Goal: Task Accomplishment & Management: Manage account settings

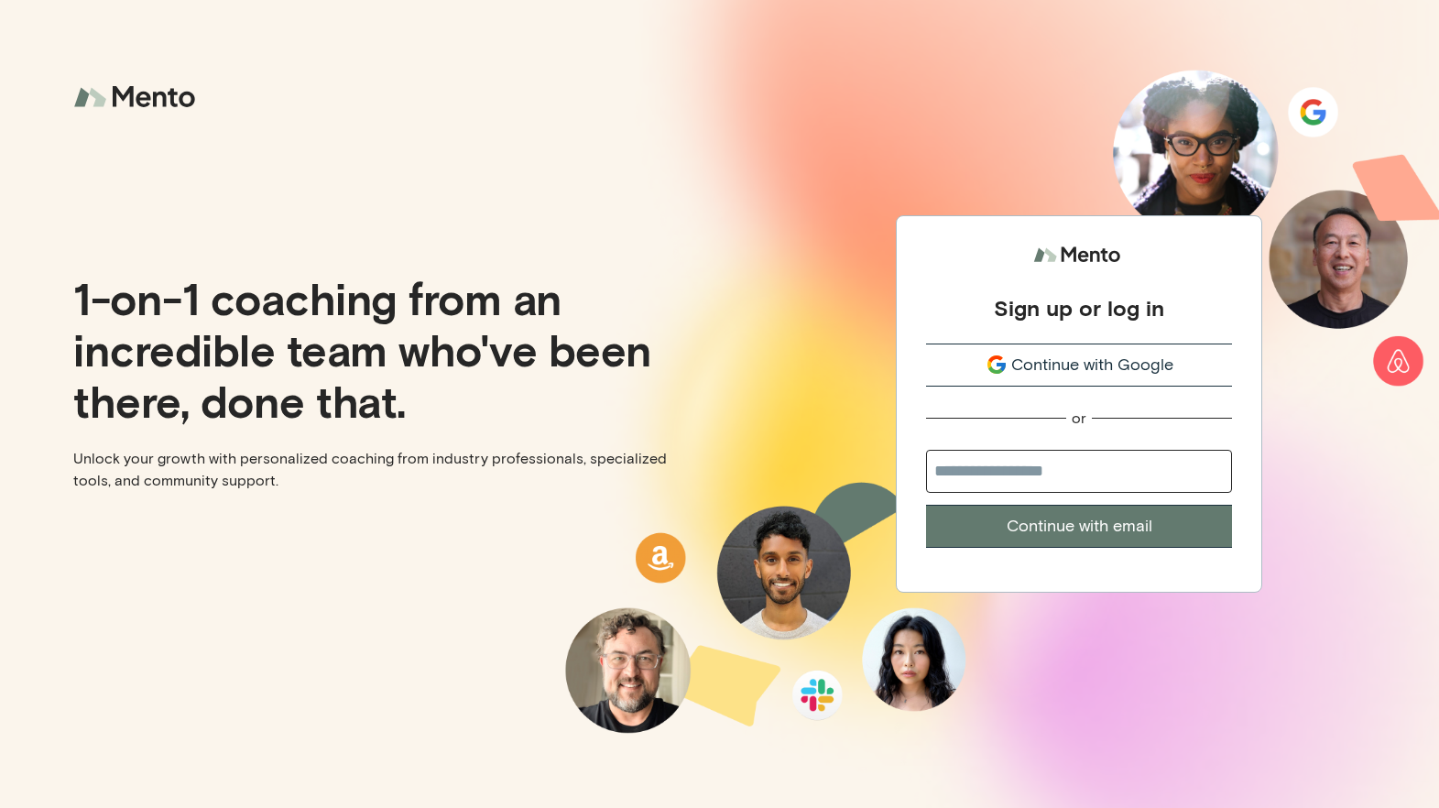
click at [1127, 363] on span "Continue with Google" at bounding box center [1092, 365] width 162 height 25
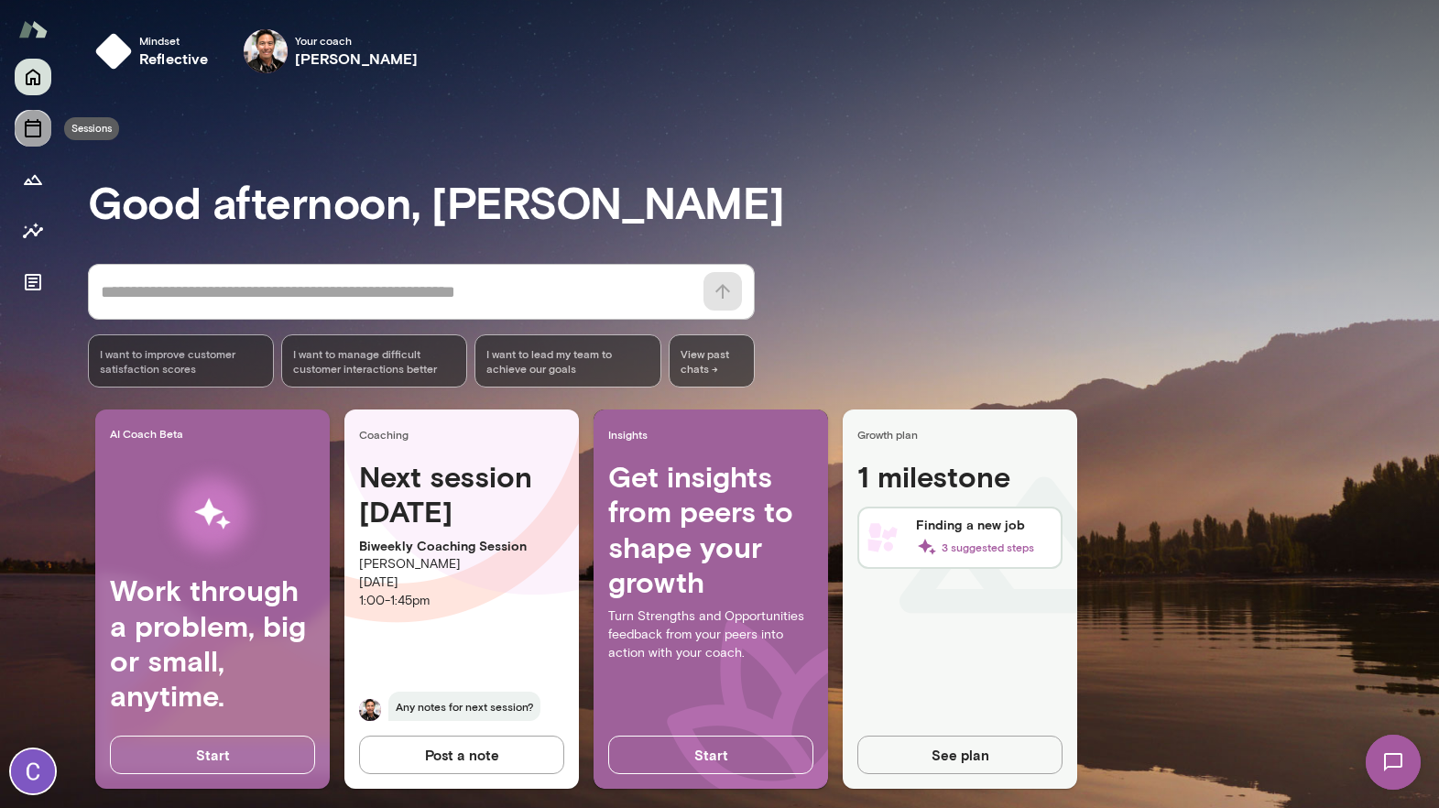
click at [17, 125] on button "Sessions" at bounding box center [33, 128] width 37 height 37
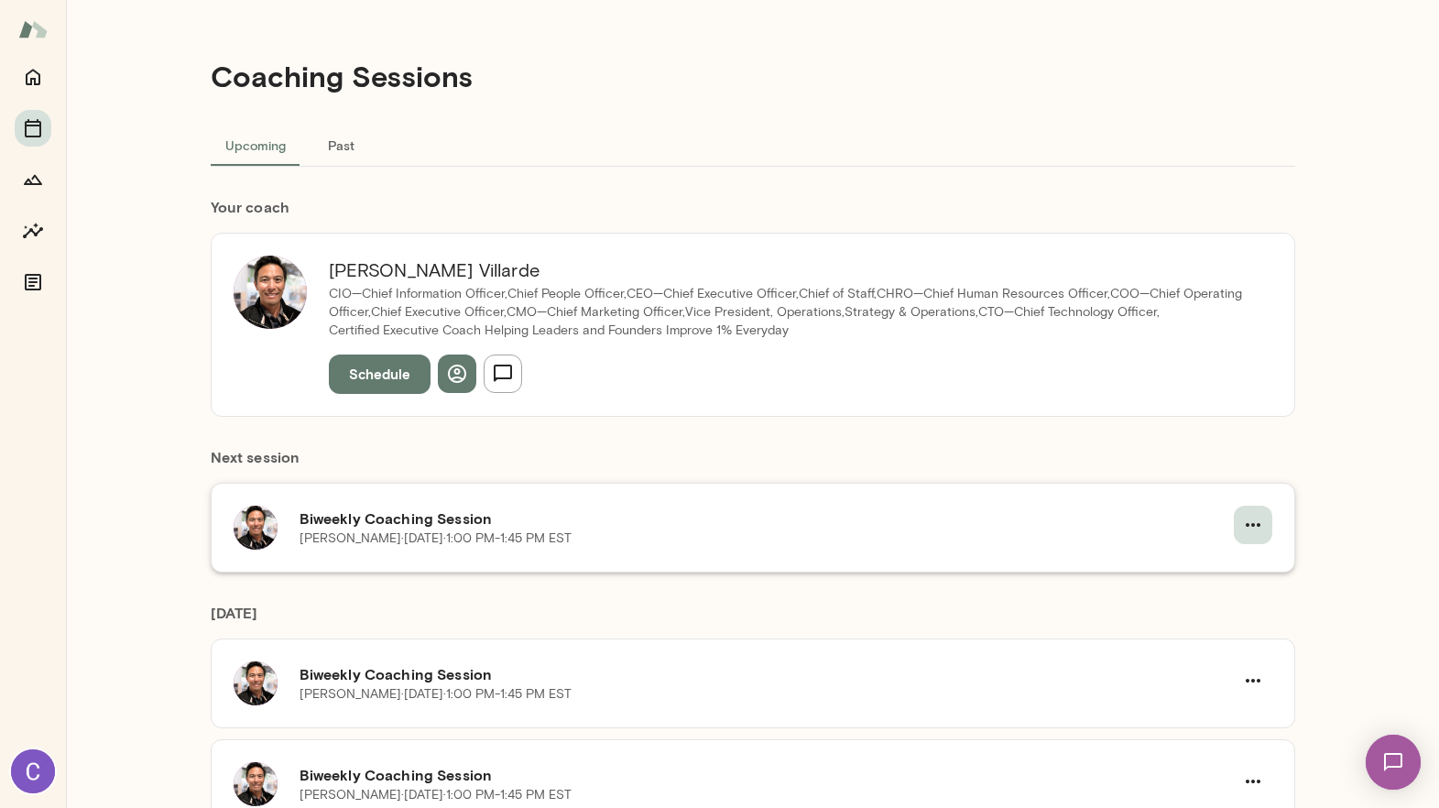
click at [1253, 524] on icon "button" at bounding box center [1253, 525] width 22 height 22
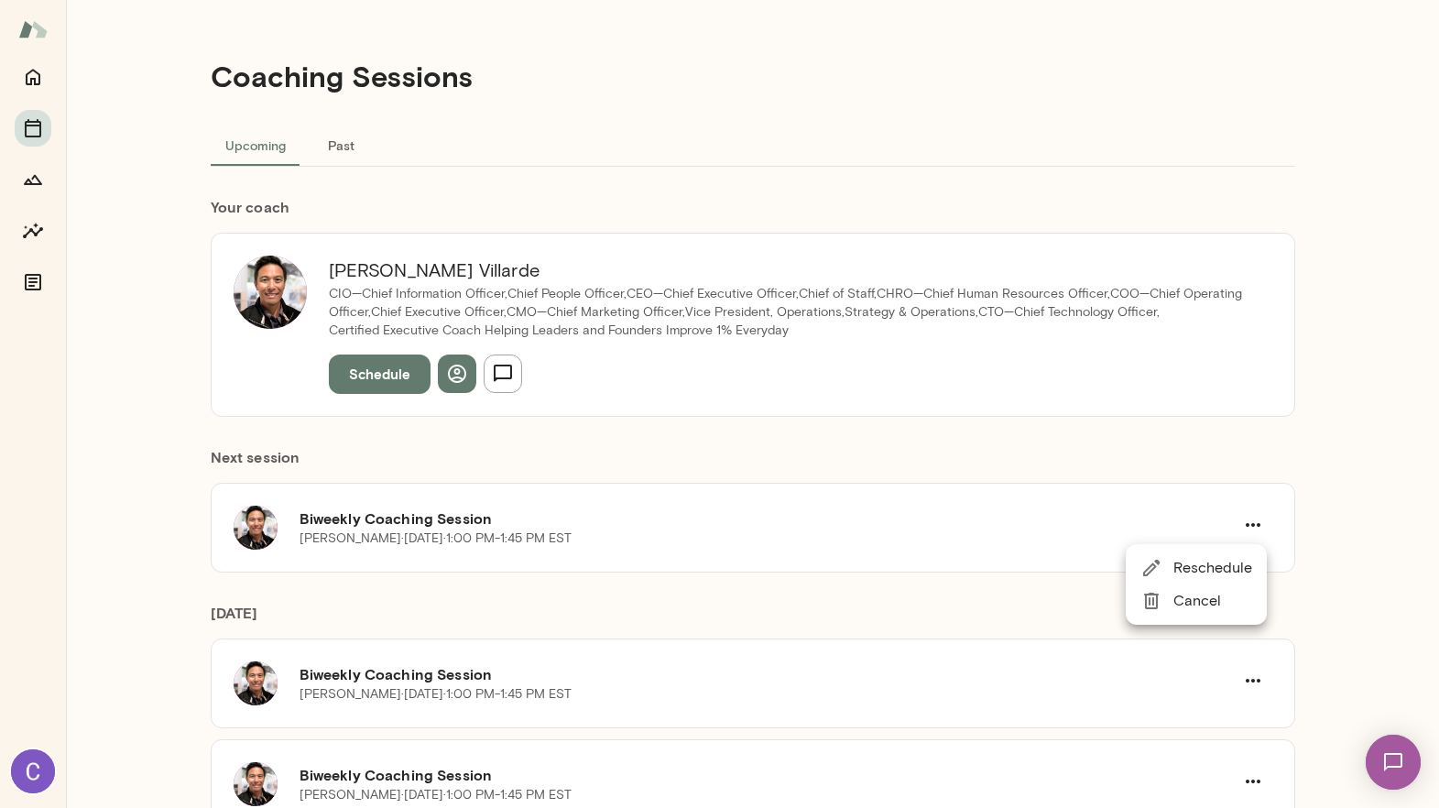
click at [1225, 566] on span "Reschedule" at bounding box center [1212, 568] width 79 height 22
